Goal: Register for event/course

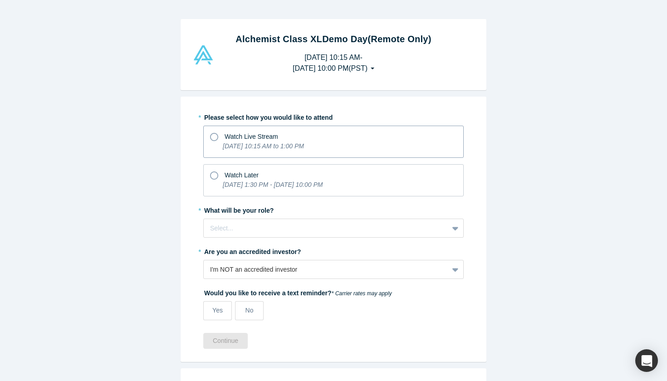
click at [216, 135] on icon at bounding box center [214, 137] width 8 height 8
click at [0, 0] on input "Watch Live Stream [DATE] 10:15 AM to 1:00 PM" at bounding box center [0, 0] width 0 height 0
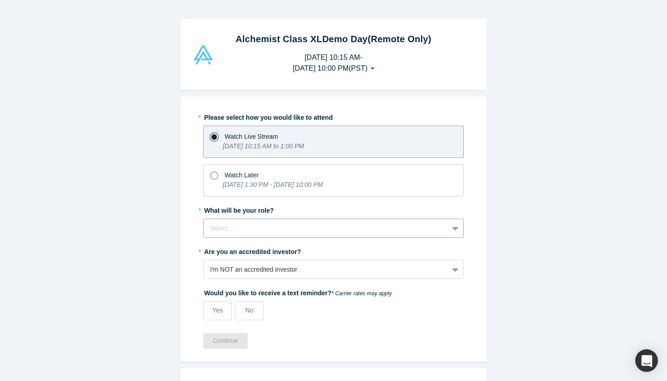
click at [226, 231] on div "Select..." at bounding box center [326, 229] width 232 height 10
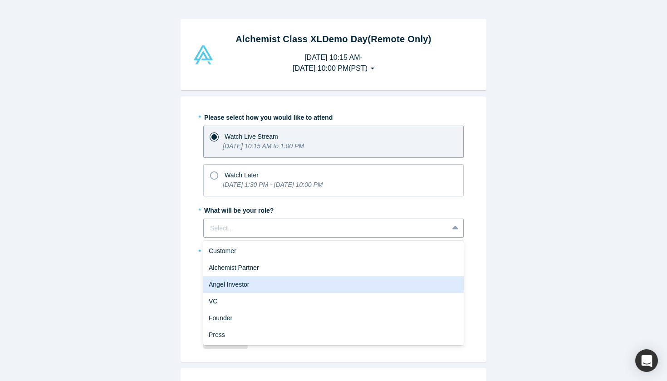
click at [229, 283] on div "Angel Investor" at bounding box center [333, 284] width 260 height 17
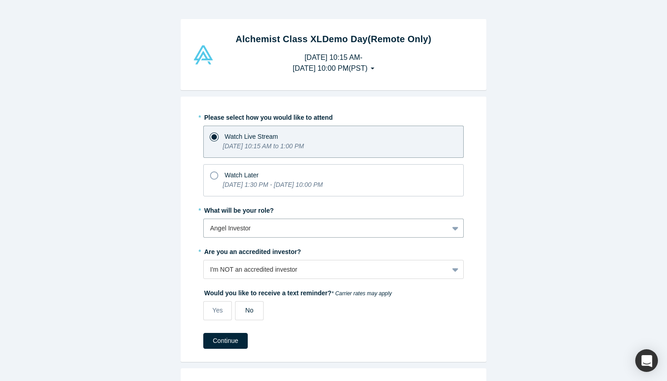
click at [255, 312] on label "No" at bounding box center [249, 310] width 29 height 19
click at [0, 0] on input "No" at bounding box center [0, 0] width 0 height 0
click at [224, 342] on button "Continue" at bounding box center [225, 341] width 44 height 16
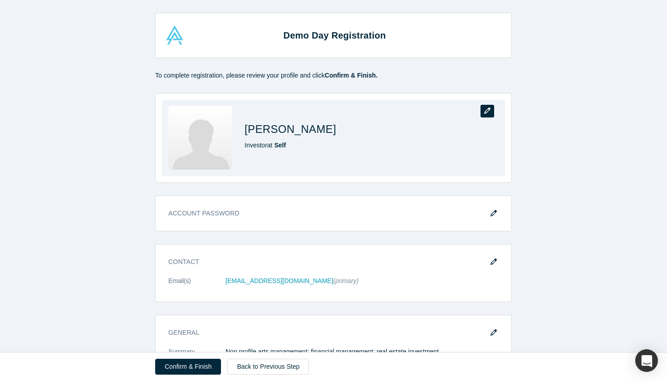
click at [488, 111] on icon "button" at bounding box center [487, 111] width 6 height 6
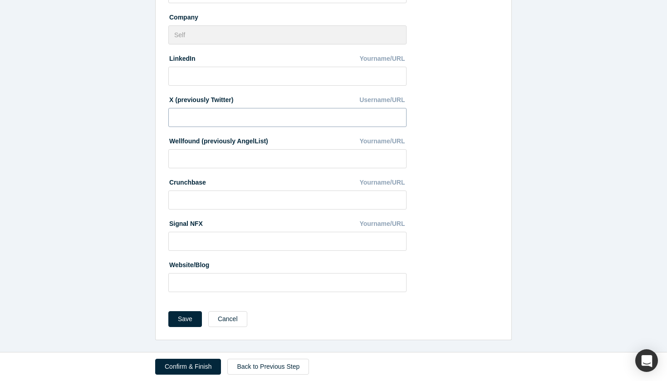
scroll to position [211, 0]
click at [184, 319] on button "Save" at bounding box center [185, 320] width 34 height 16
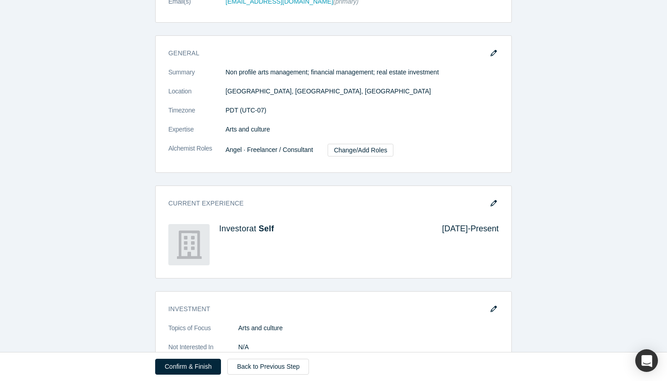
scroll to position [280, 0]
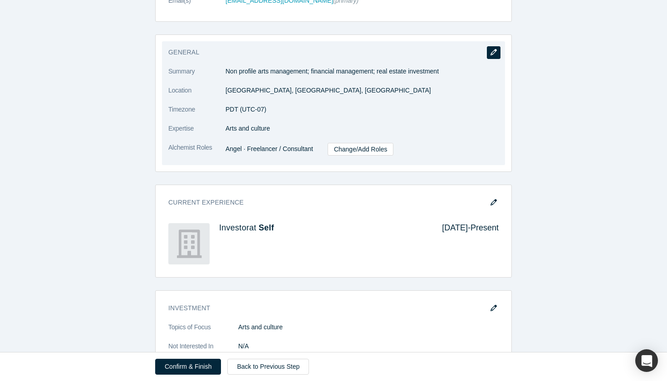
click at [495, 51] on icon "button" at bounding box center [494, 52] width 6 height 6
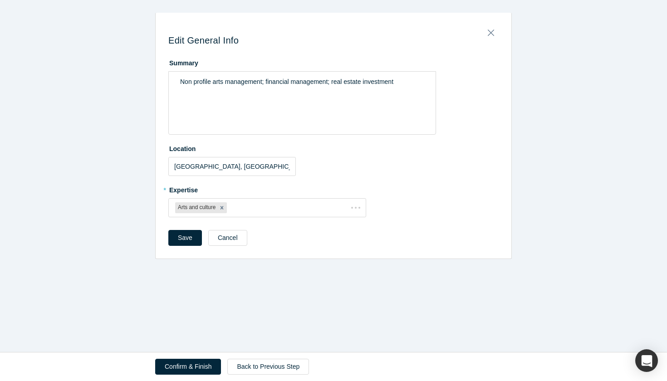
scroll to position [0, 0]
click at [216, 82] on span "Non profile arts management; financial management; real estate investment" at bounding box center [286, 81] width 213 height 7
click at [284, 82] on span "Arts and entertainment management; financial management; real estate investment" at bounding box center [297, 81] width 235 height 7
click at [393, 80] on div "Arts and entertainment; financial management; real estate investment" at bounding box center [302, 82] width 245 height 10
click at [312, 204] on div at bounding box center [294, 207] width 130 height 11
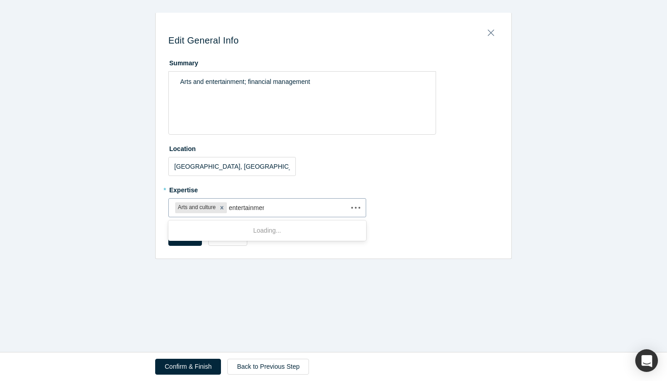
type input "entertainment"
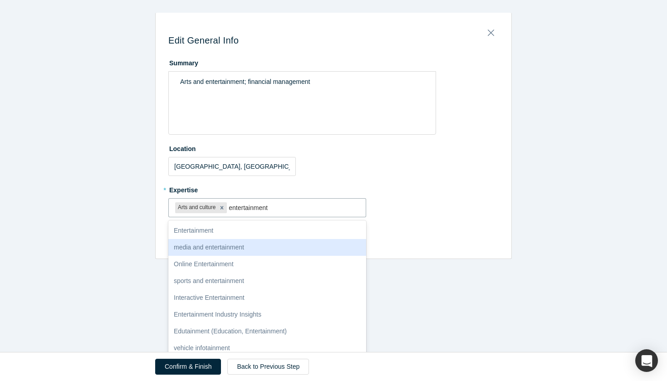
click at [230, 246] on div "media and entertainment" at bounding box center [267, 247] width 198 height 17
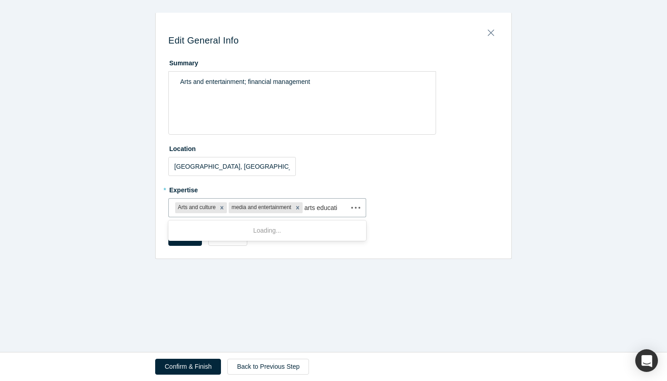
type input "arts education"
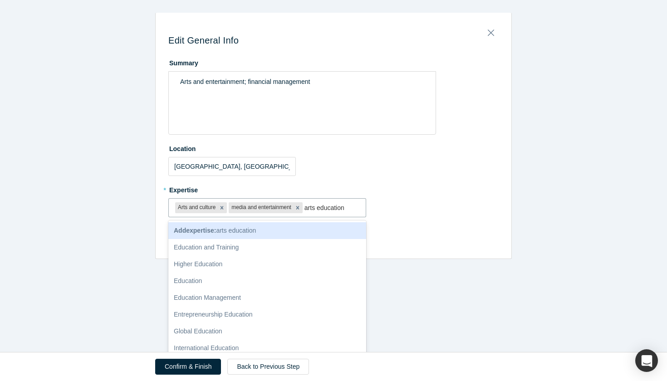
click at [275, 229] on div "Add expertise : arts education" at bounding box center [267, 230] width 198 height 17
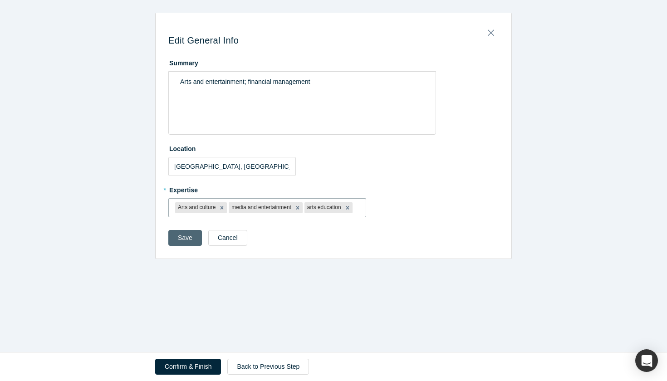
click at [185, 237] on button "Save" at bounding box center [185, 238] width 34 height 16
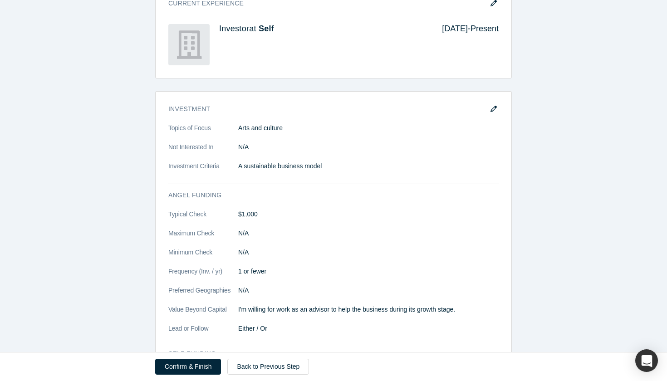
scroll to position [479, 0]
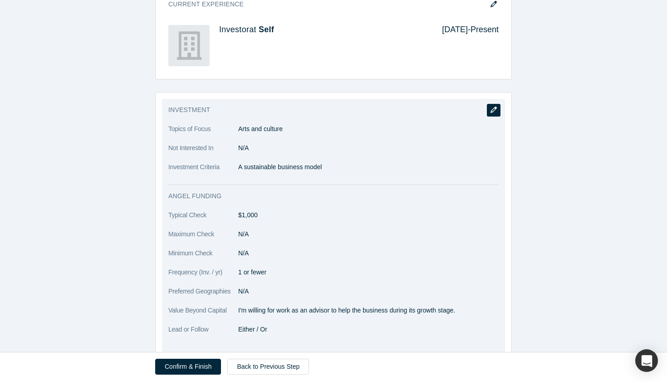
click at [495, 108] on icon "button" at bounding box center [494, 110] width 6 height 6
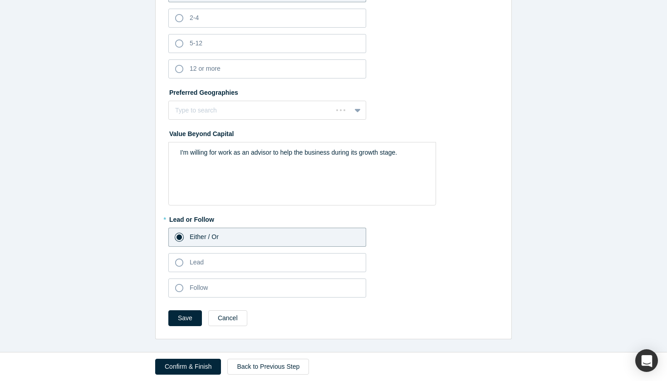
scroll to position [0, 0]
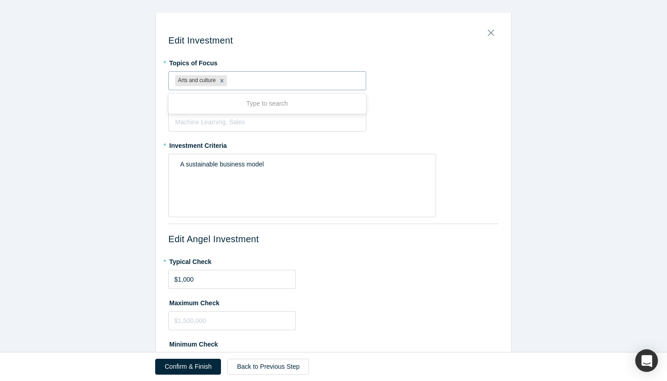
click at [252, 80] on div at bounding box center [294, 80] width 130 height 11
type input "entertainment"
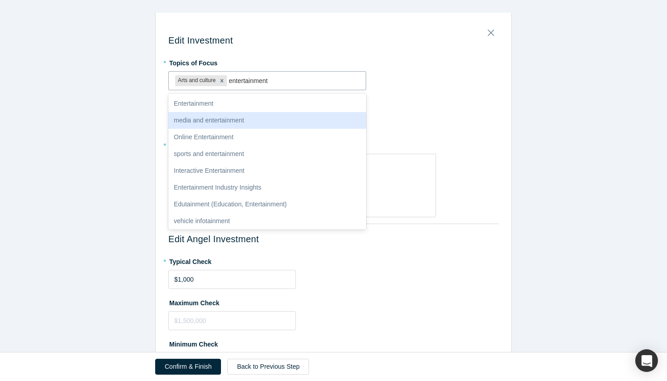
click at [215, 118] on div "media and entertainment" at bounding box center [267, 120] width 198 height 17
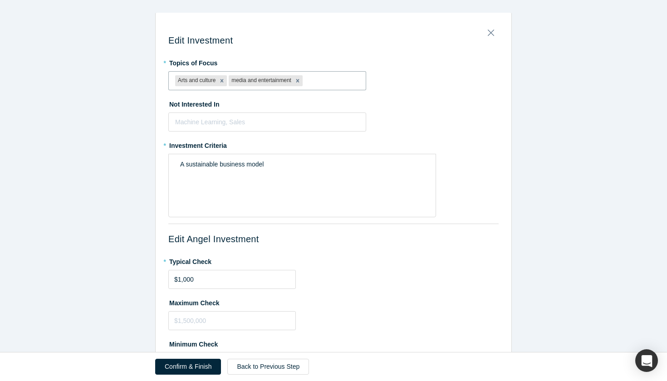
click at [113, 203] on div "Edit Investment * Topics of Focus option media and entertainment, selected. Art…" at bounding box center [333, 381] width 667 height 737
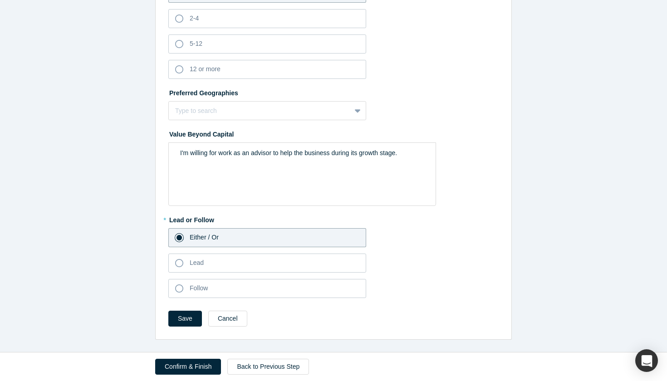
scroll to position [410, 0]
click at [184, 318] on button "Save" at bounding box center [185, 319] width 34 height 16
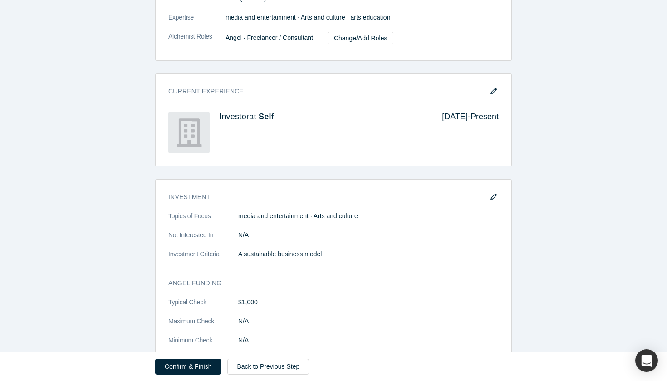
scroll to position [392, 0]
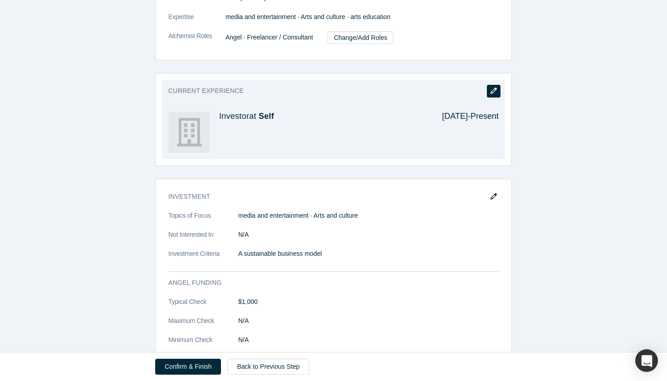
click at [496, 89] on icon "button" at bounding box center [494, 91] width 6 height 6
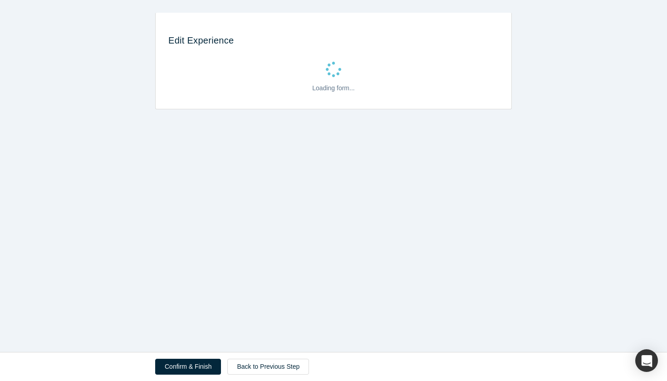
scroll to position [0, 0]
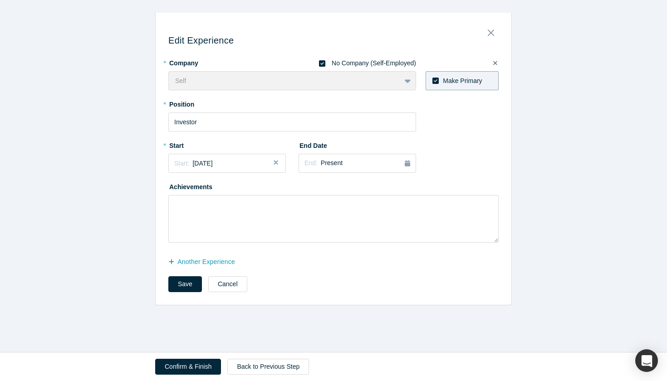
click at [323, 62] on icon at bounding box center [322, 63] width 6 height 6
click at [0, 0] on input "No Company (Self-Employed)" at bounding box center [0, 0] width 0 height 0
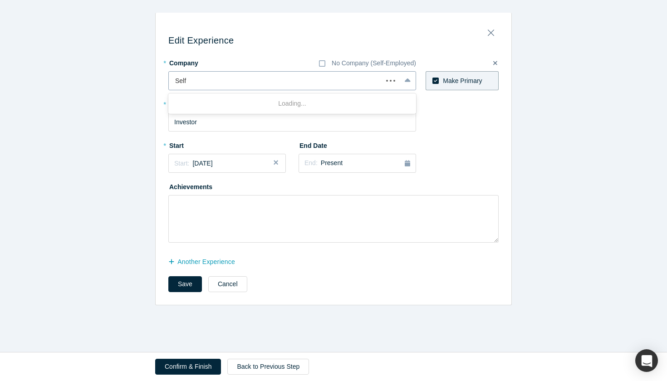
click at [340, 81] on div at bounding box center [275, 80] width 201 height 11
click at [381, 81] on div at bounding box center [284, 80] width 219 height 11
type input "VKF"
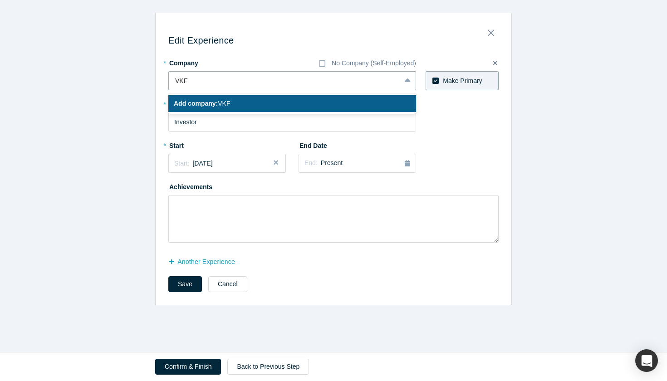
click at [277, 104] on div "Add company: VKF" at bounding box center [292, 103] width 248 height 17
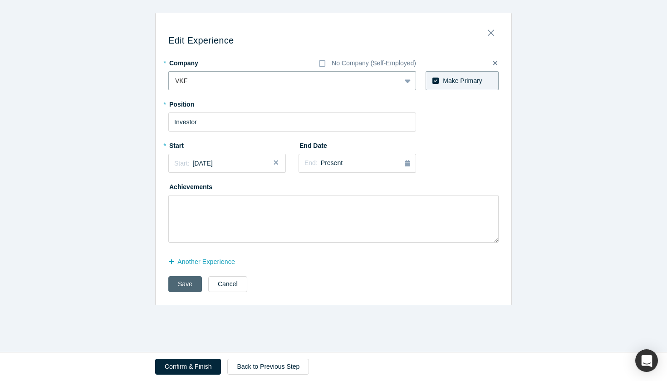
click at [184, 285] on button "Save" at bounding box center [185, 284] width 34 height 16
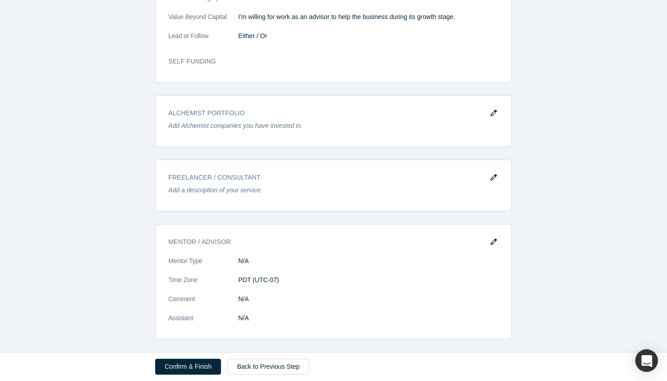
scroll to position [773, 0]
click at [187, 368] on button "Confirm & Finish" at bounding box center [188, 367] width 66 height 16
